Goal: Navigation & Orientation: Find specific page/section

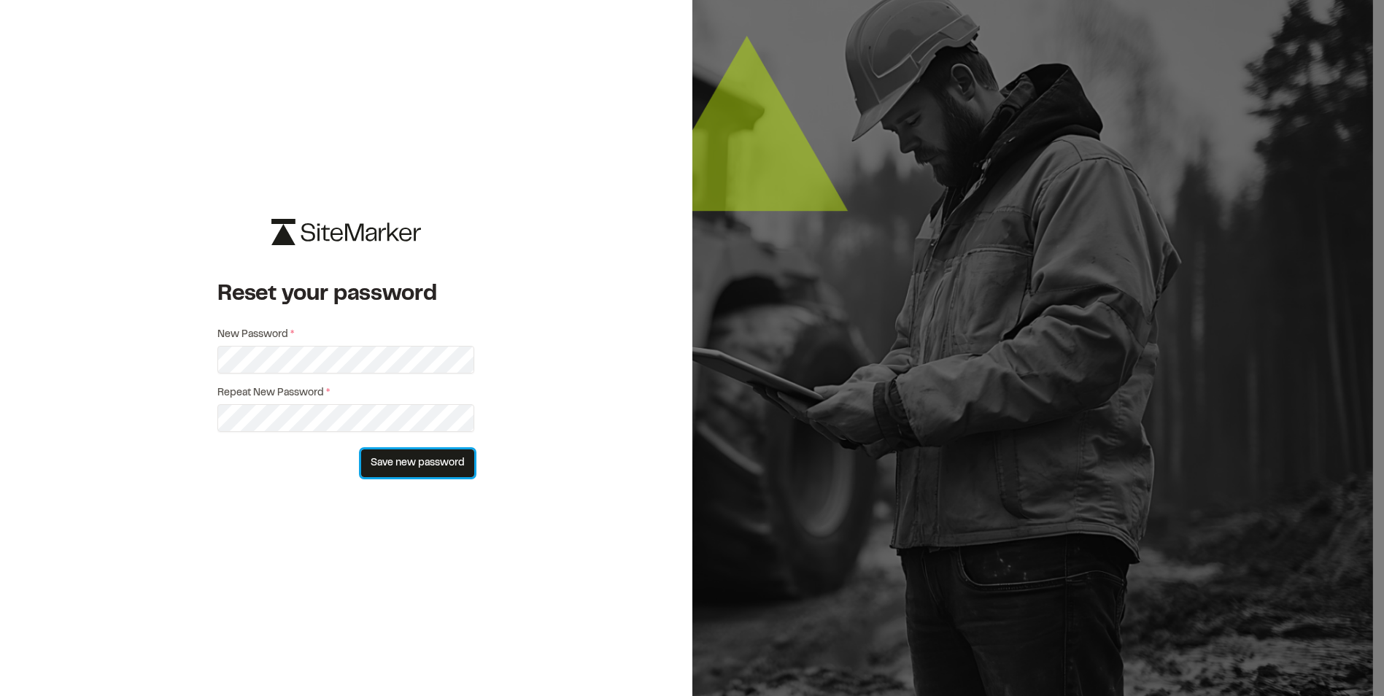
click at [453, 465] on button "Save new password" at bounding box center [417, 463] width 113 height 28
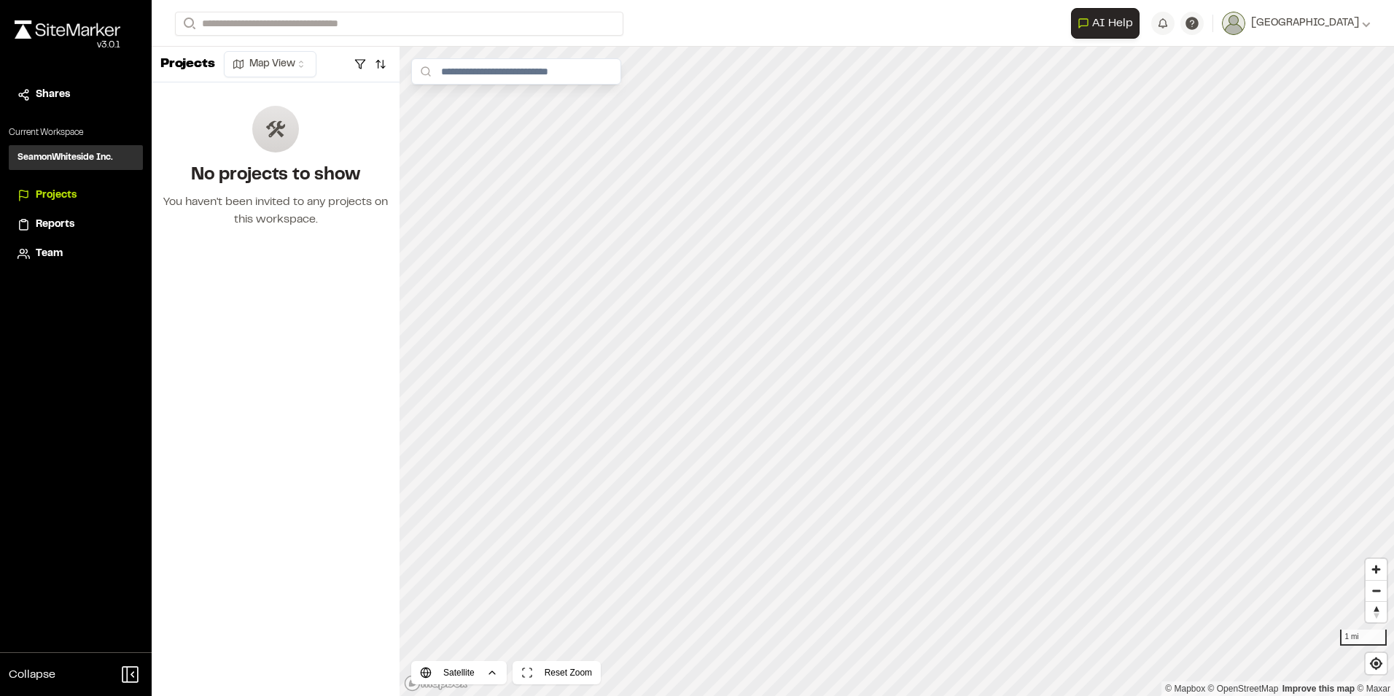
click at [71, 163] on h3 "SeamonWhiteside Inc." at bounding box center [66, 157] width 96 height 13
click at [74, 33] on img at bounding box center [68, 29] width 106 height 18
click at [1300, 29] on div "[GEOGRAPHIC_DATA]" at bounding box center [1308, 23] width 125 height 16
click at [1285, 82] on link "Settings" at bounding box center [1307, 78] width 127 height 22
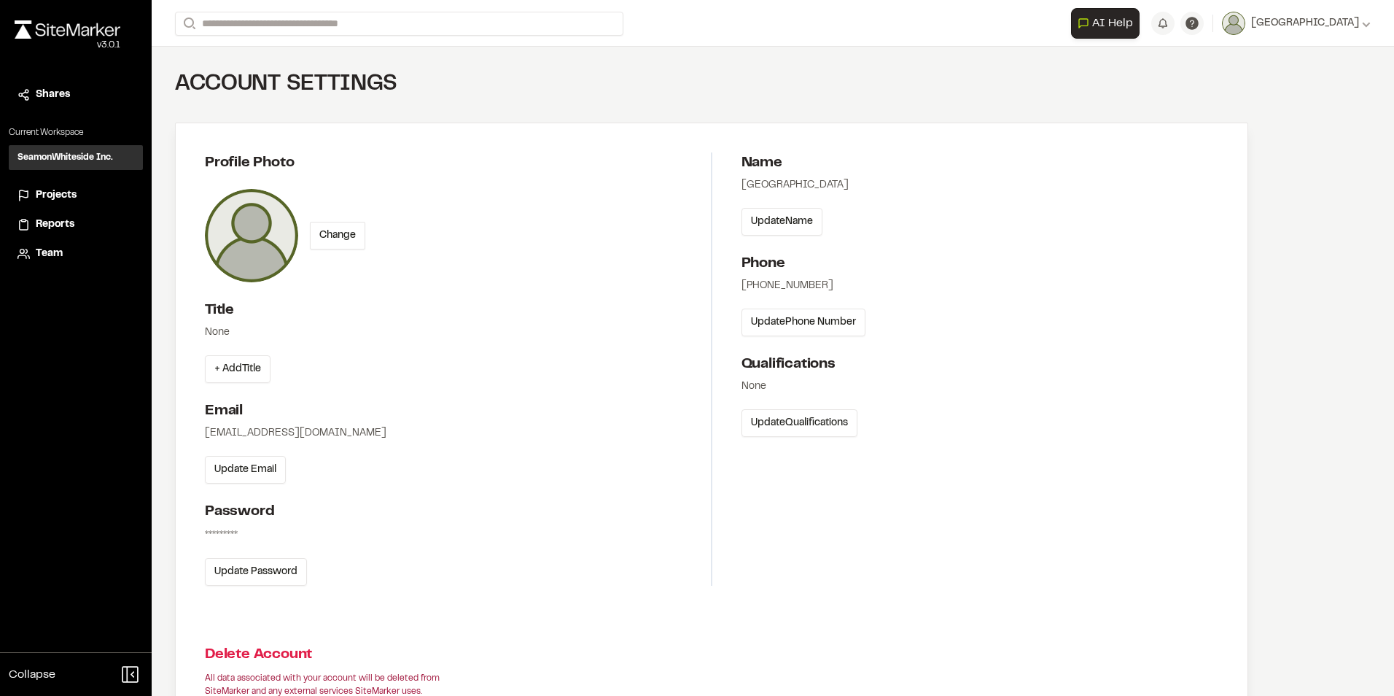
scroll to position [114, 0]
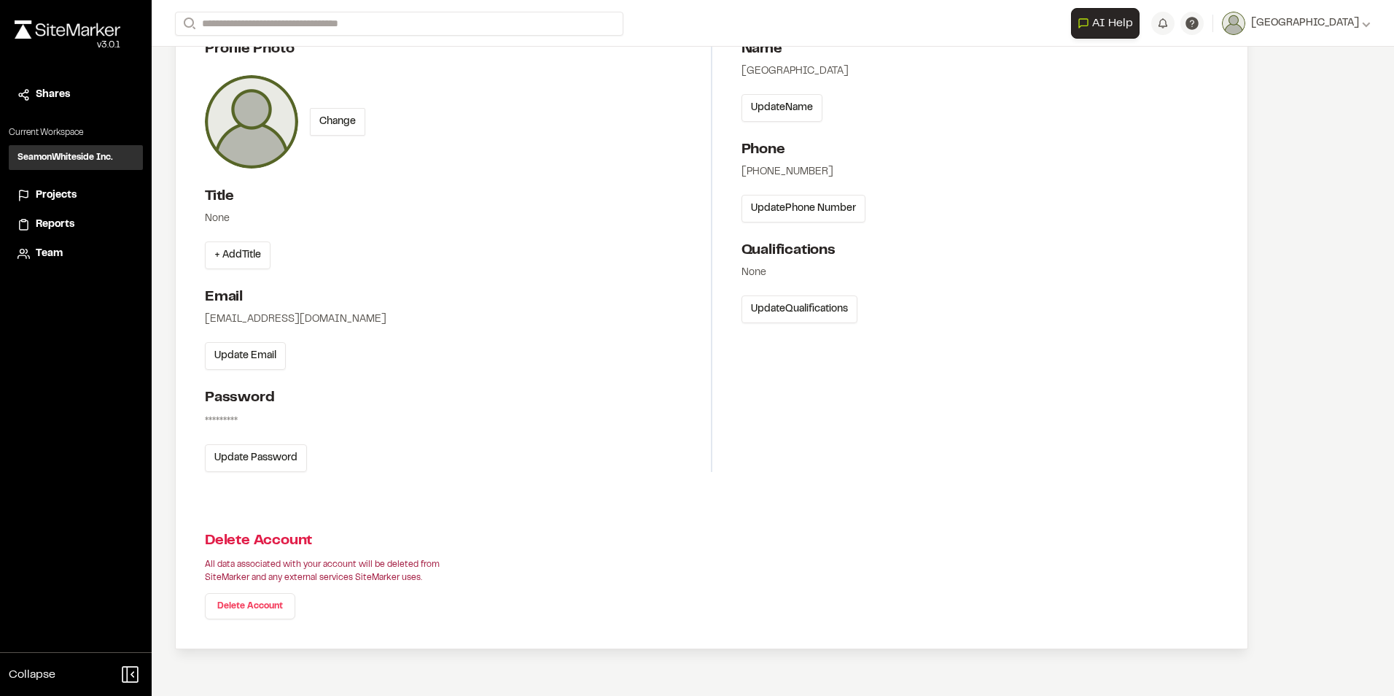
click at [31, 185] on li "Projects" at bounding box center [76, 196] width 134 height 28
click at [31, 192] on div "Projects" at bounding box center [76, 195] width 117 height 16
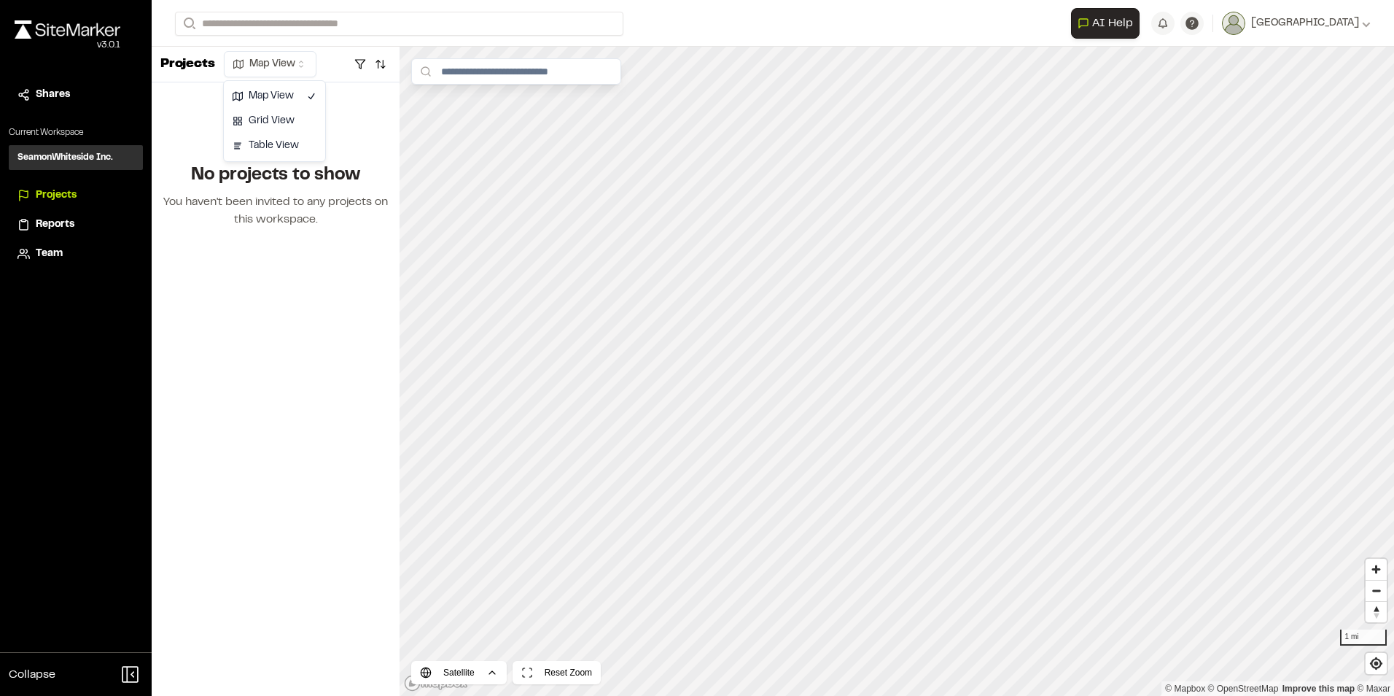
click at [273, 65] on html "**********" at bounding box center [697, 348] width 1394 height 696
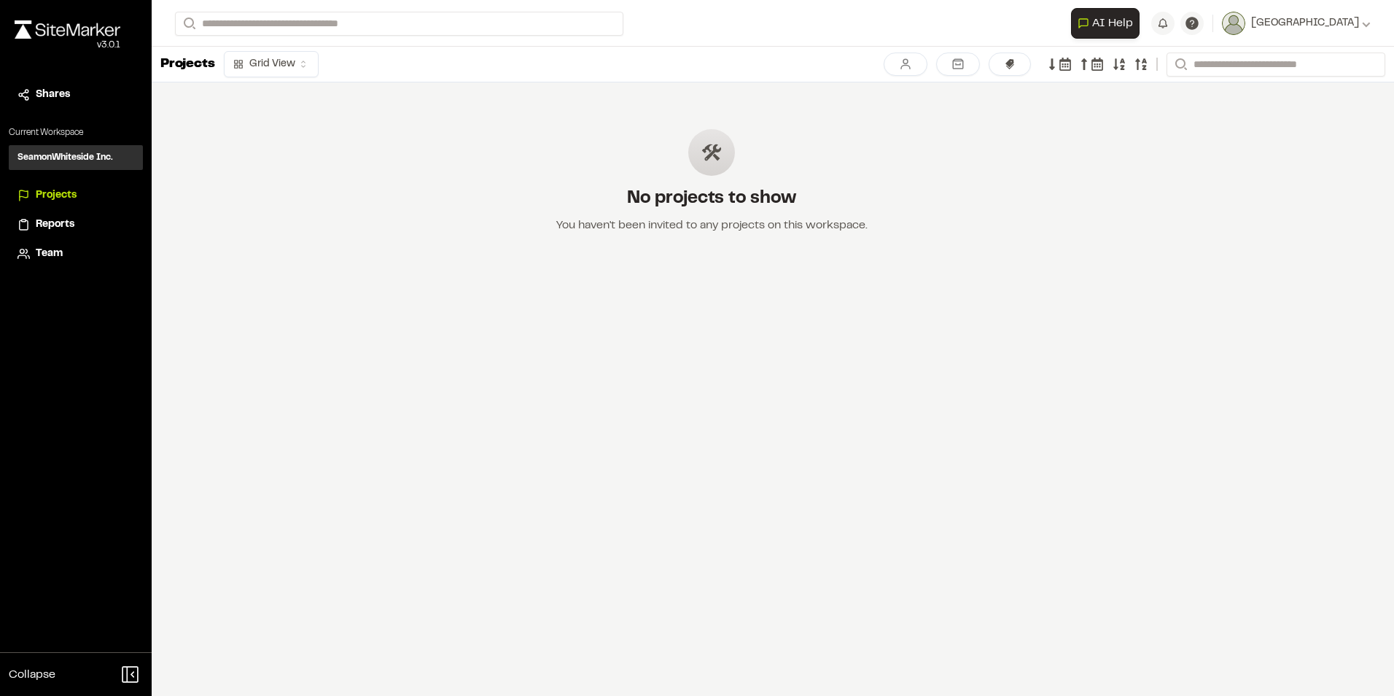
click at [300, 59] on html "**********" at bounding box center [697, 348] width 1394 height 696
drag, startPoint x: 1311, startPoint y: 9, endPoint x: 1308, endPoint y: 19, distance: 10.4
click at [1308, 18] on div "**********" at bounding box center [1221, 23] width 300 height 31
click at [1308, 19] on span "[GEOGRAPHIC_DATA]" at bounding box center [1306, 23] width 108 height 16
click at [1295, 81] on link "Settings" at bounding box center [1307, 78] width 127 height 22
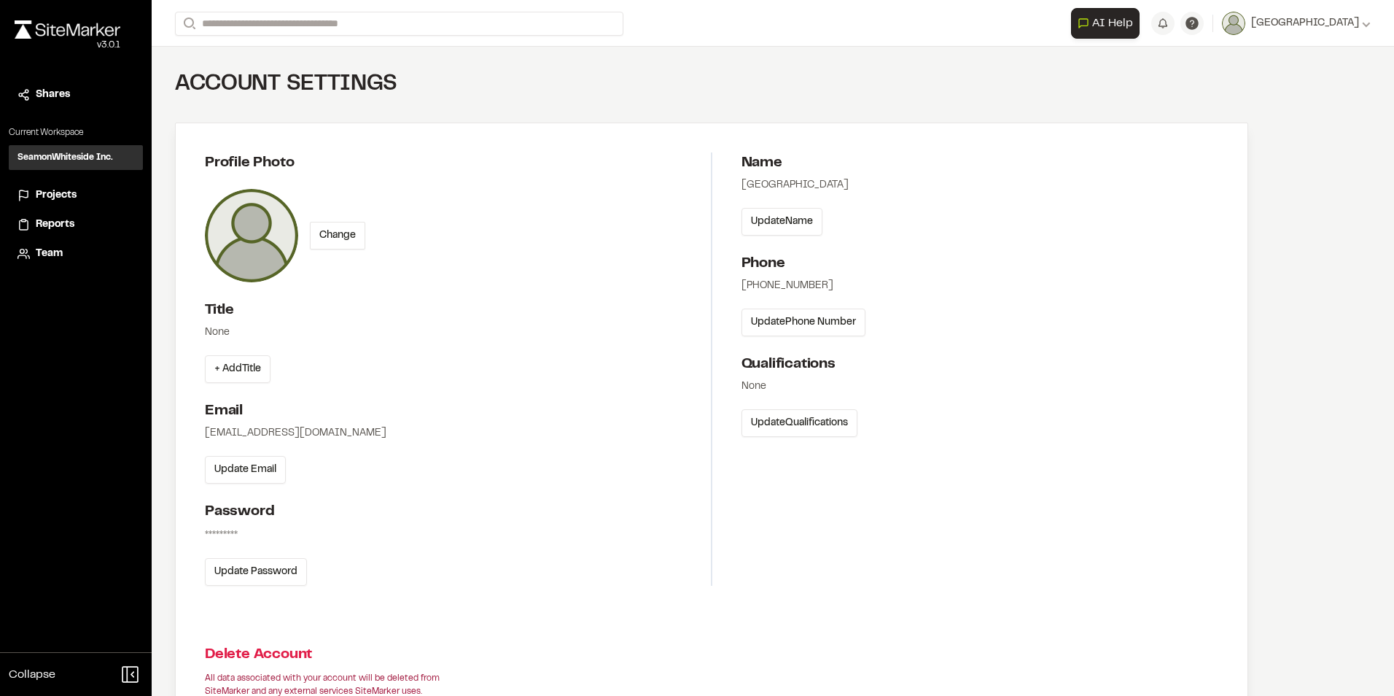
click at [83, 48] on div "v 3.0.1" at bounding box center [68, 45] width 106 height 13
click at [88, 28] on img at bounding box center [68, 29] width 106 height 18
